Goal: Navigation & Orientation: Find specific page/section

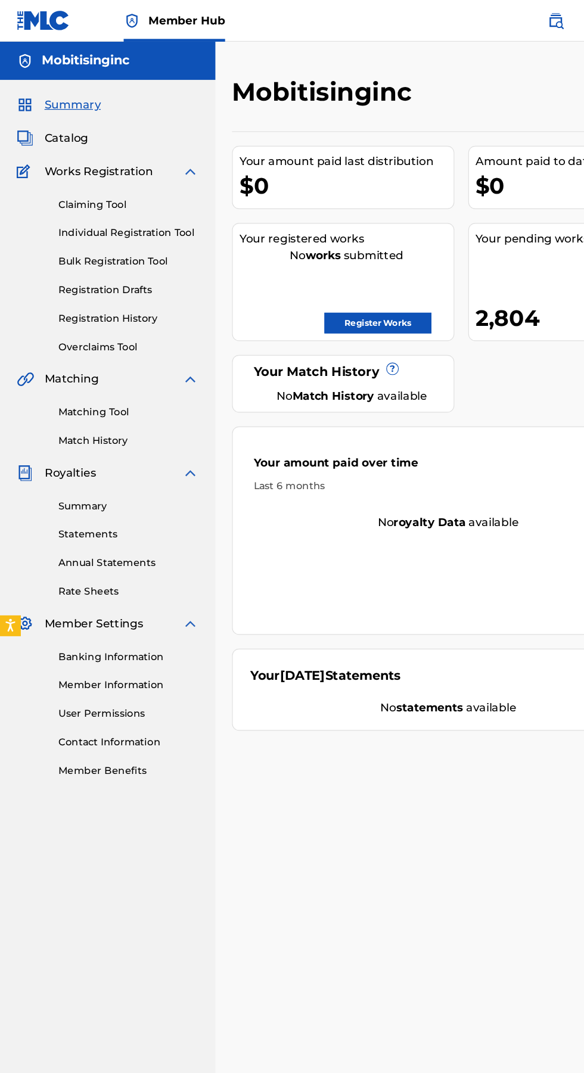
click at [68, 121] on span "Catalog" at bounding box center [57, 118] width 38 height 14
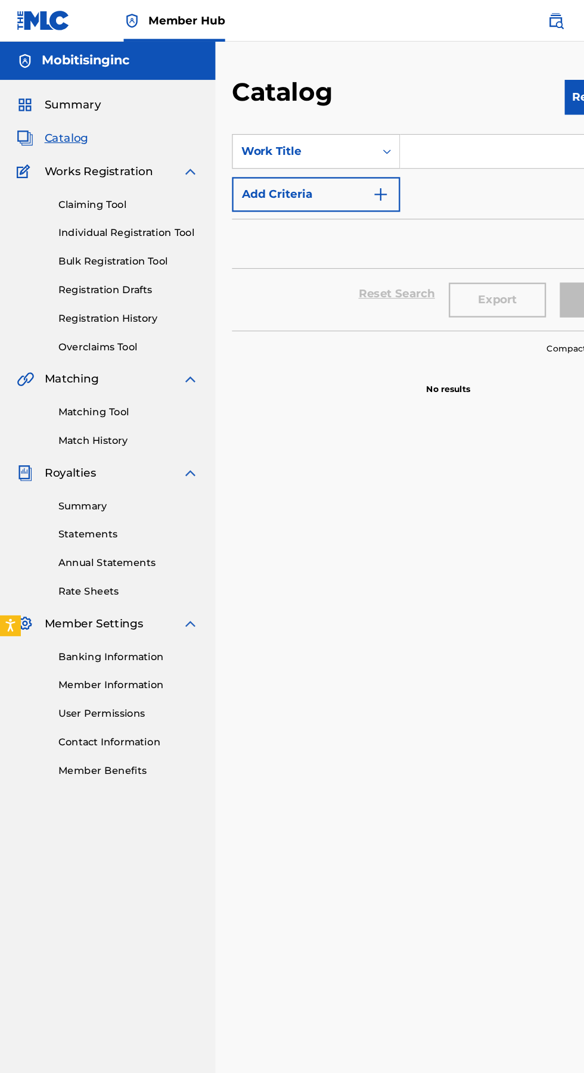
click at [113, 243] on link "Registration Drafts" at bounding box center [110, 249] width 120 height 13
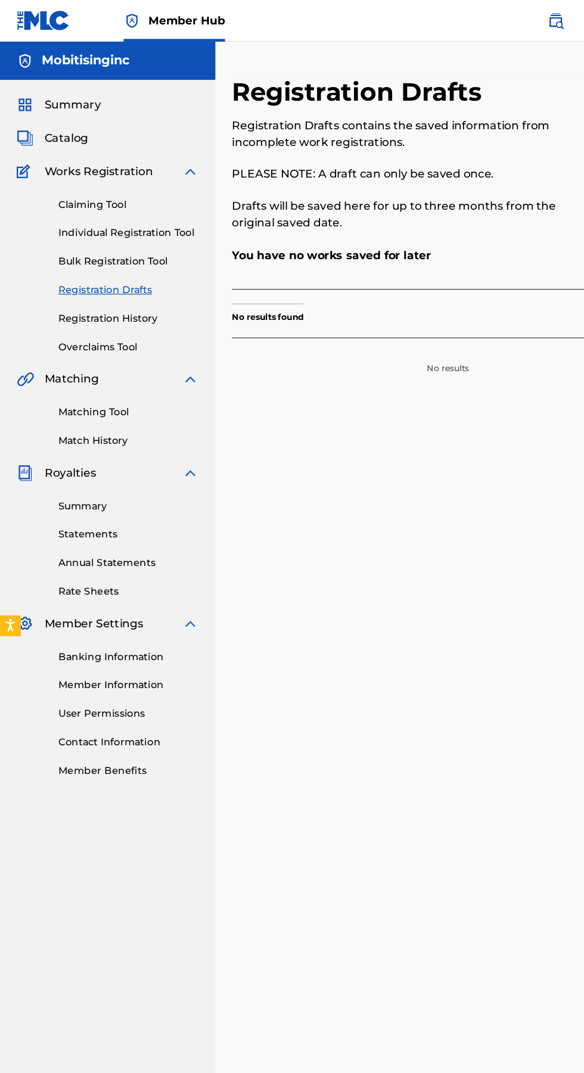
click at [107, 274] on link "Registration History" at bounding box center [110, 273] width 120 height 13
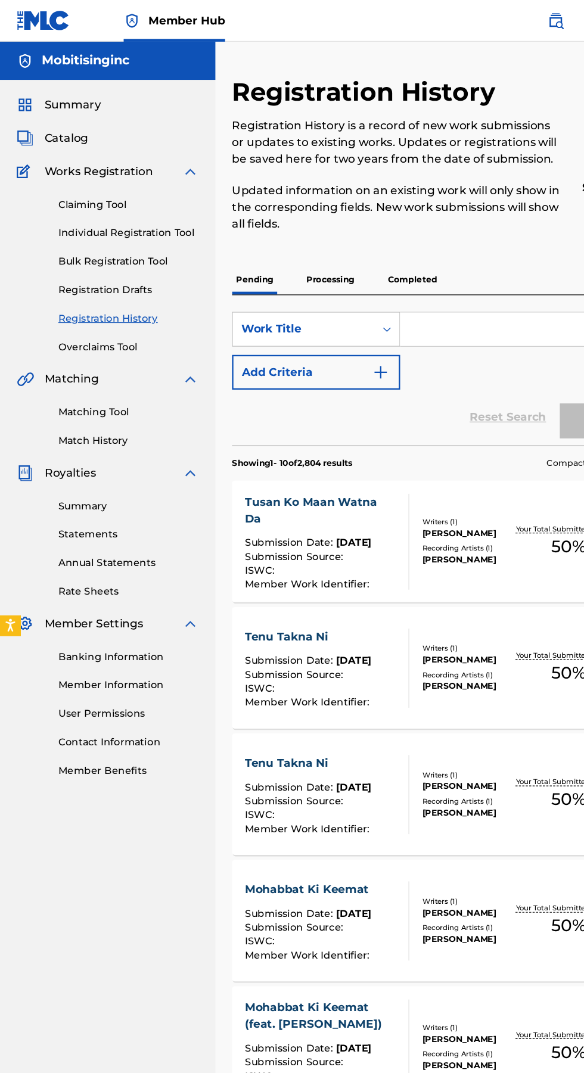
click at [296, 240] on p "Processing" at bounding box center [283, 240] width 48 height 25
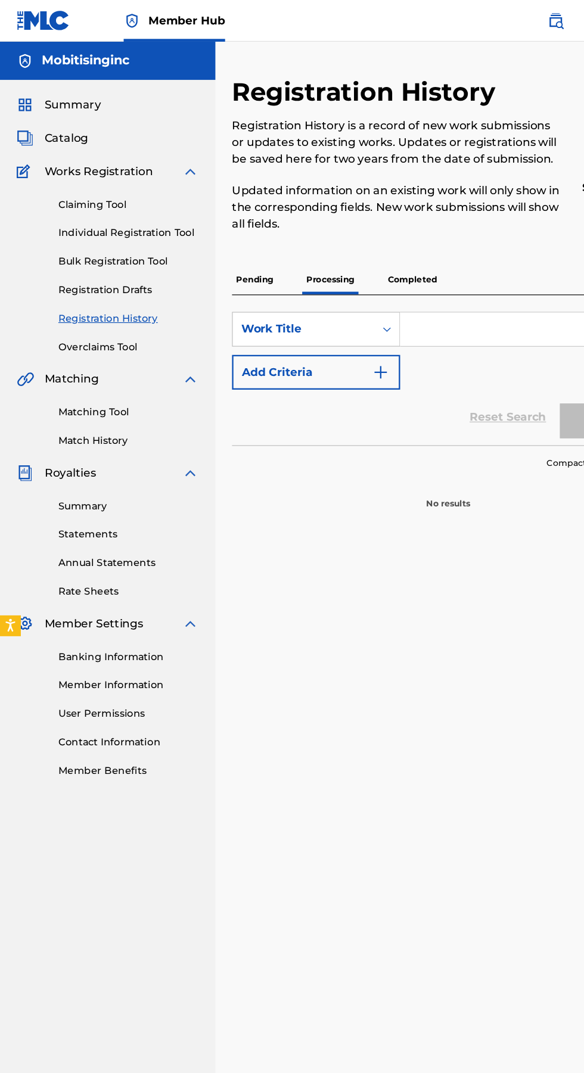
click at [362, 240] on p "Completed" at bounding box center [353, 240] width 49 height 25
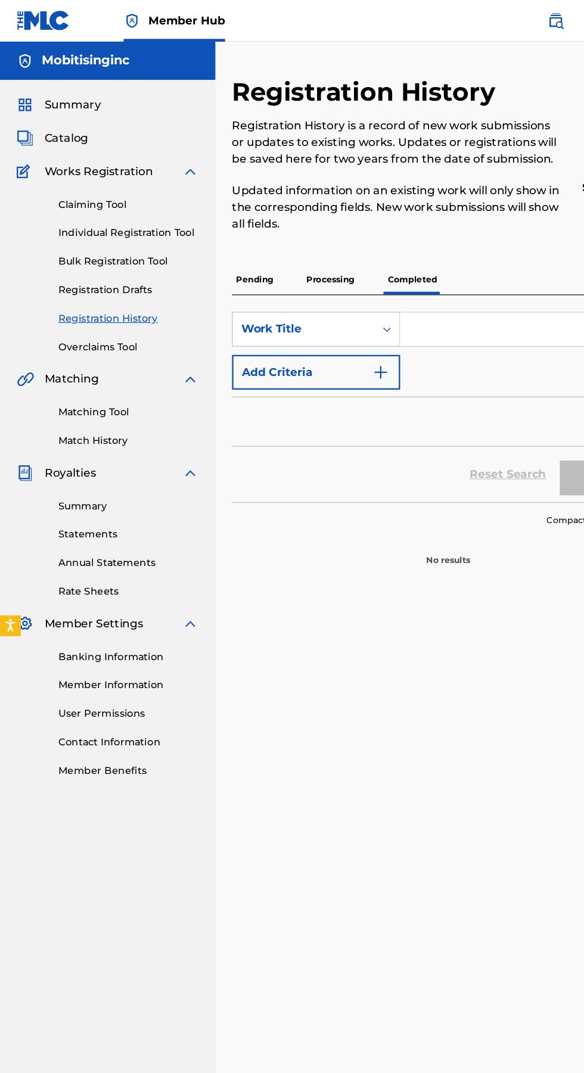
click at [116, 588] on link "Member Information" at bounding box center [110, 588] width 120 height 13
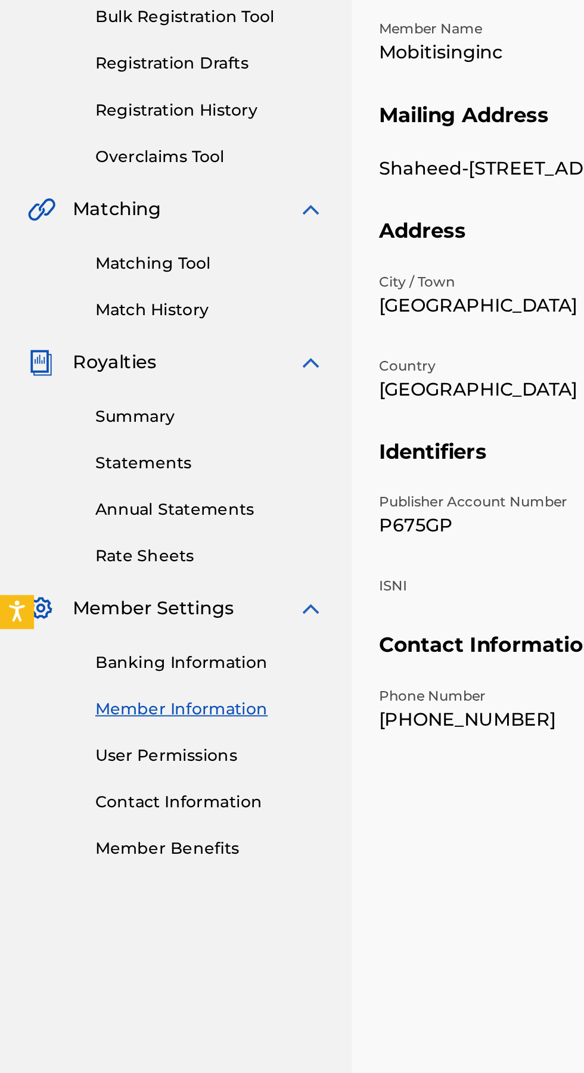
click at [105, 559] on link "Banking Information" at bounding box center [110, 563] width 120 height 13
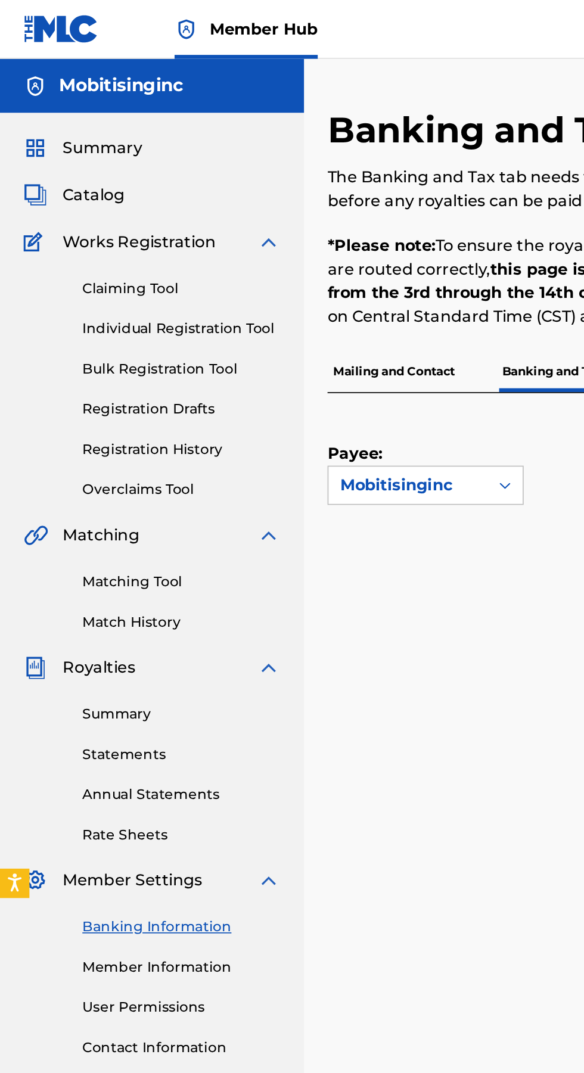
click at [55, 119] on span "Catalog" at bounding box center [57, 118] width 38 height 14
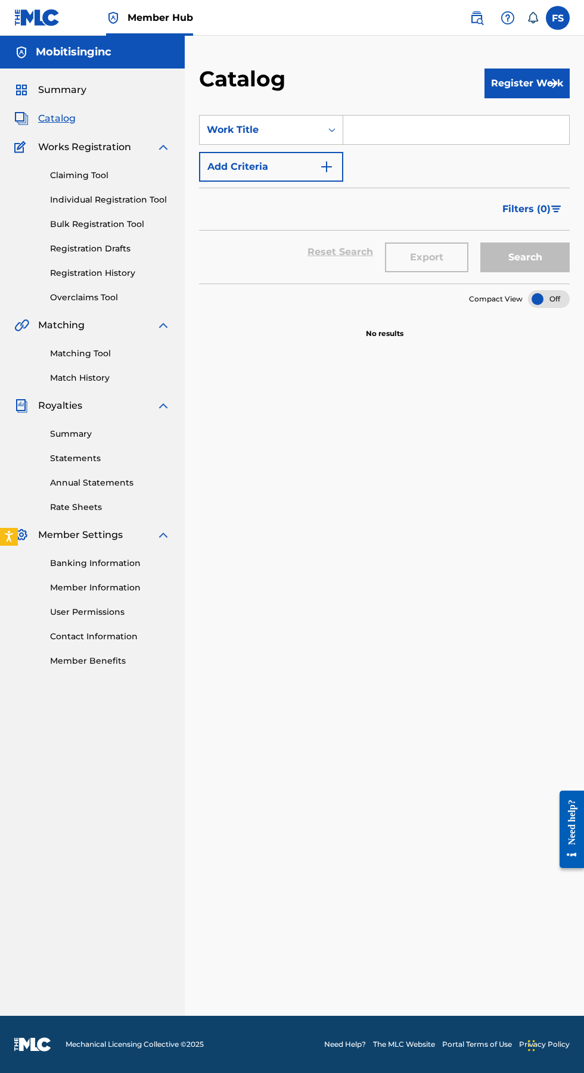
click at [112, 563] on link "Banking Information" at bounding box center [110, 563] width 120 height 13
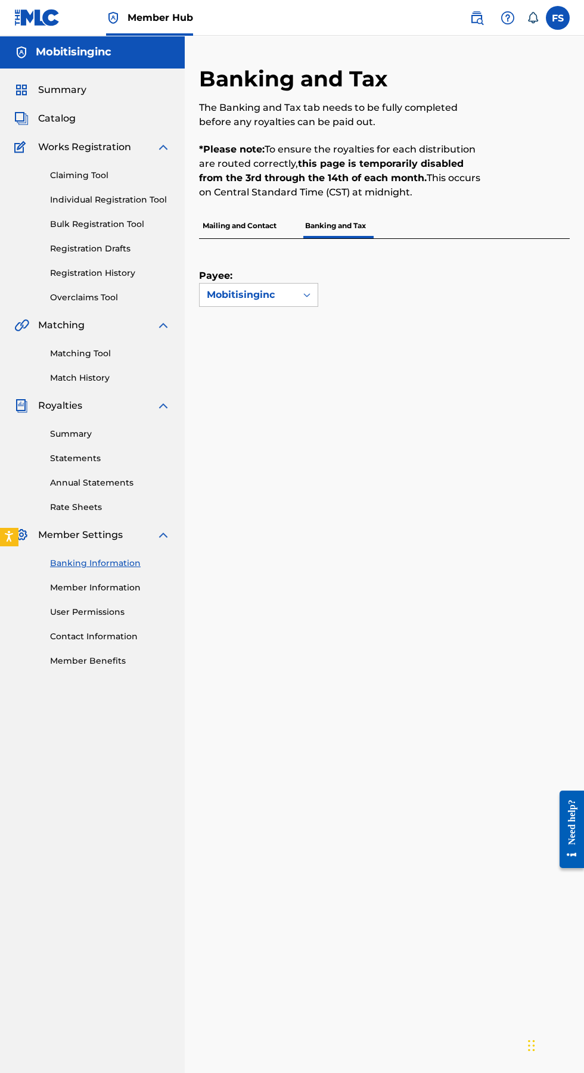
click at [76, 92] on span "Summary" at bounding box center [62, 90] width 48 height 14
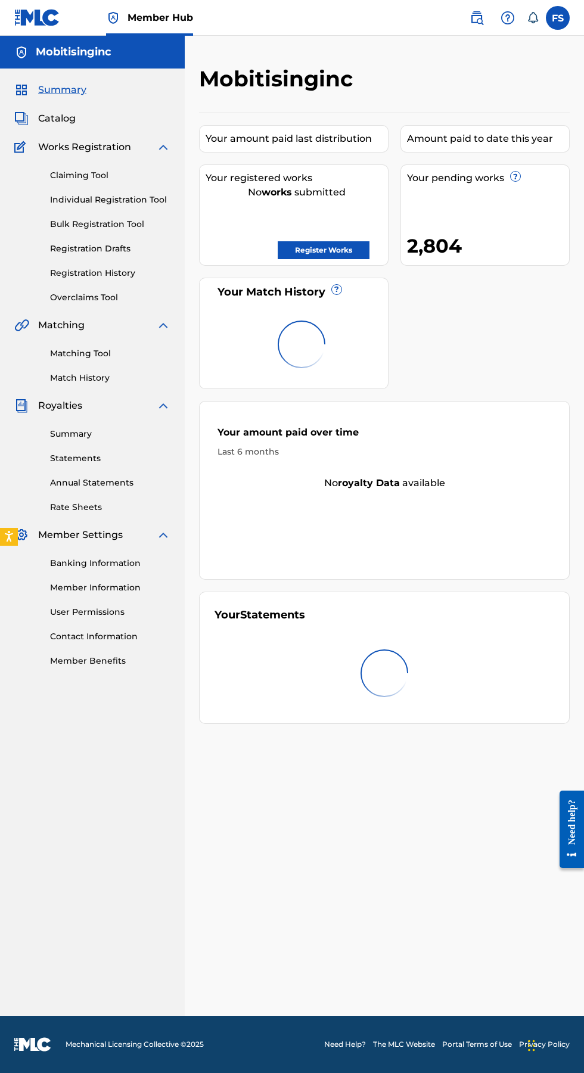
click at [68, 119] on span "Catalog" at bounding box center [57, 118] width 38 height 14
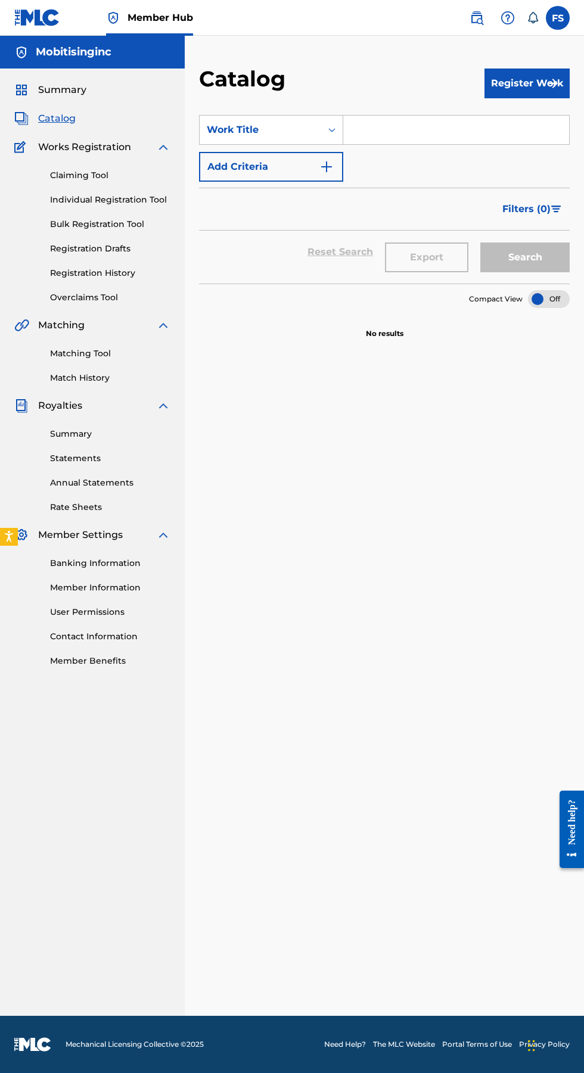
click at [82, 91] on span "Summary" at bounding box center [62, 90] width 48 height 14
